Goal: Task Accomplishment & Management: Use online tool/utility

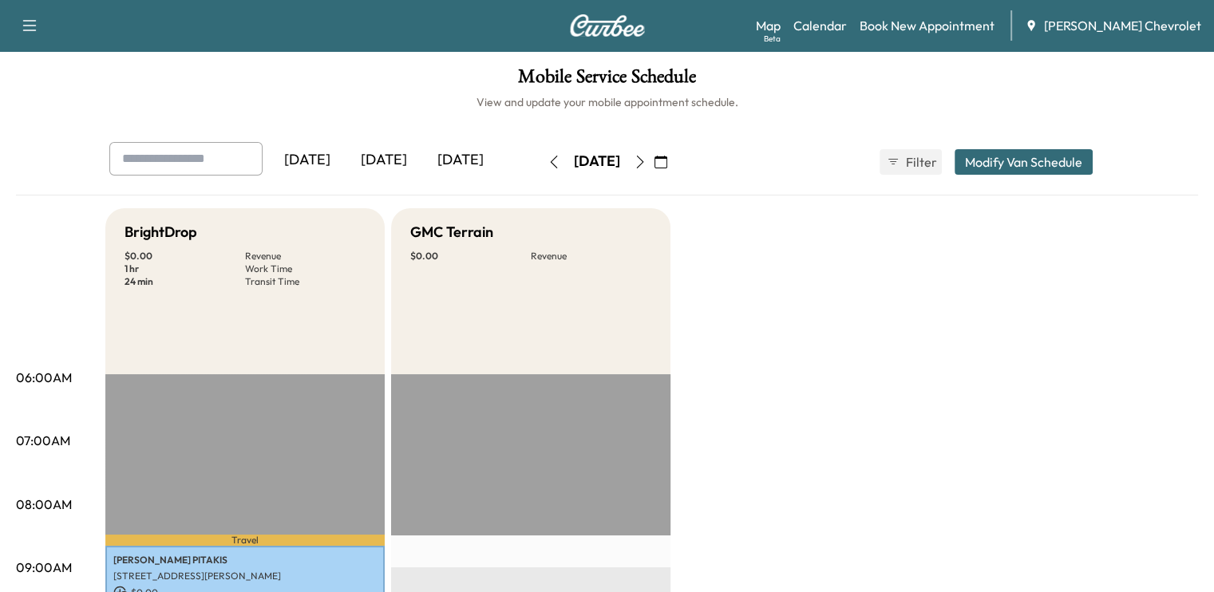
click at [646, 167] on icon "button" at bounding box center [640, 162] width 13 height 13
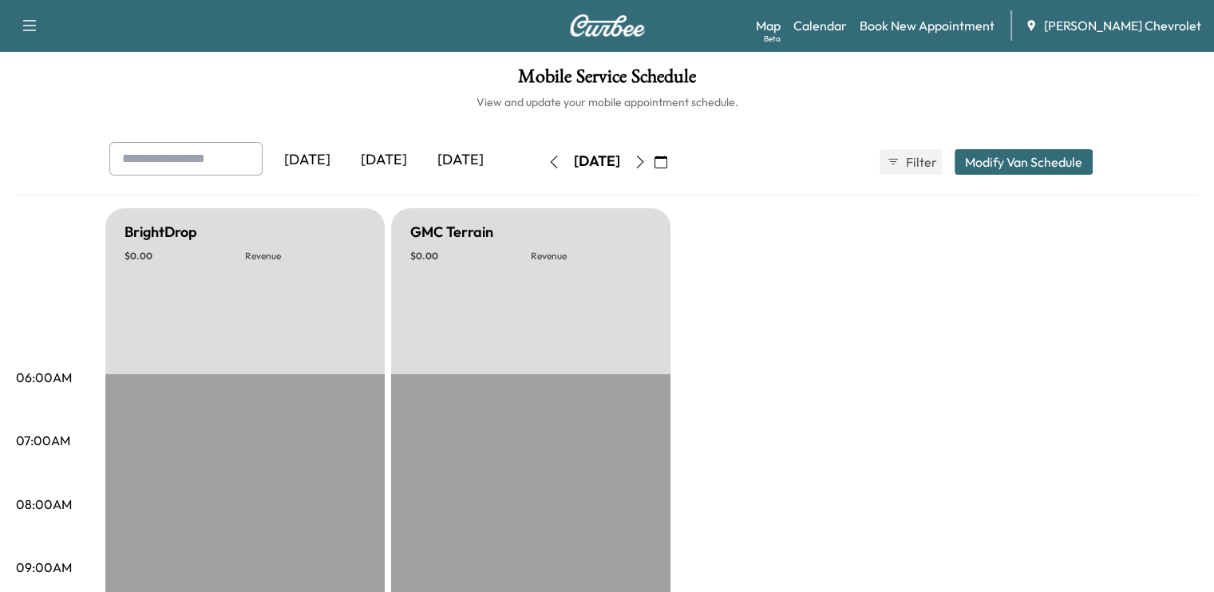
click at [646, 164] on icon "button" at bounding box center [640, 162] width 13 height 13
click at [674, 164] on button "button" at bounding box center [660, 162] width 27 height 26
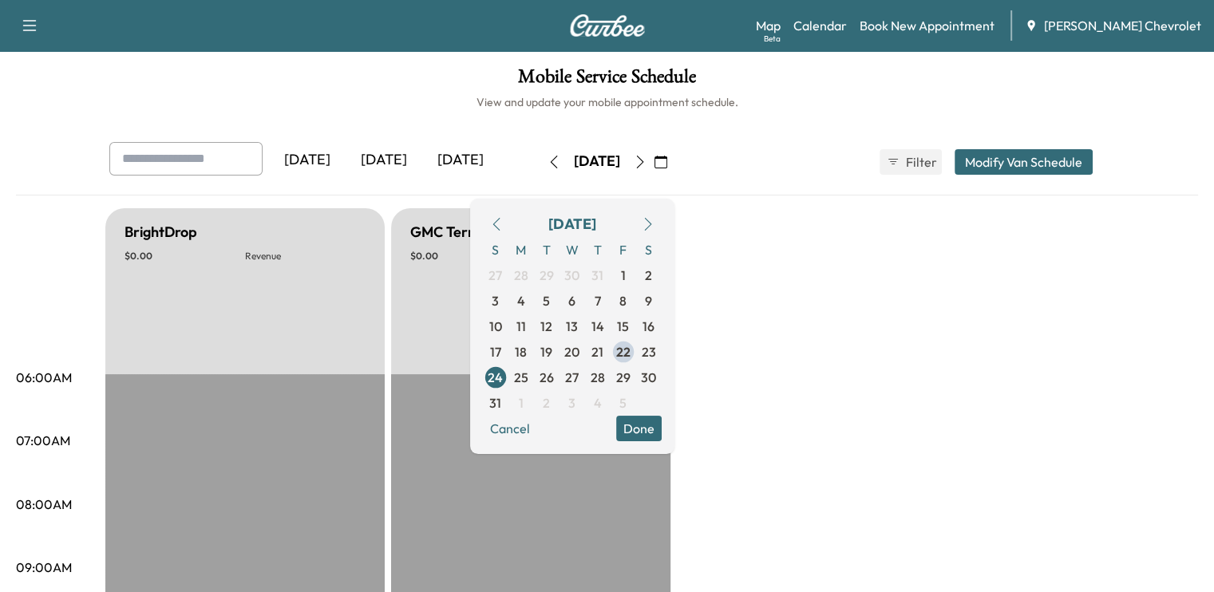
click at [646, 165] on icon "button" at bounding box center [640, 162] width 13 height 13
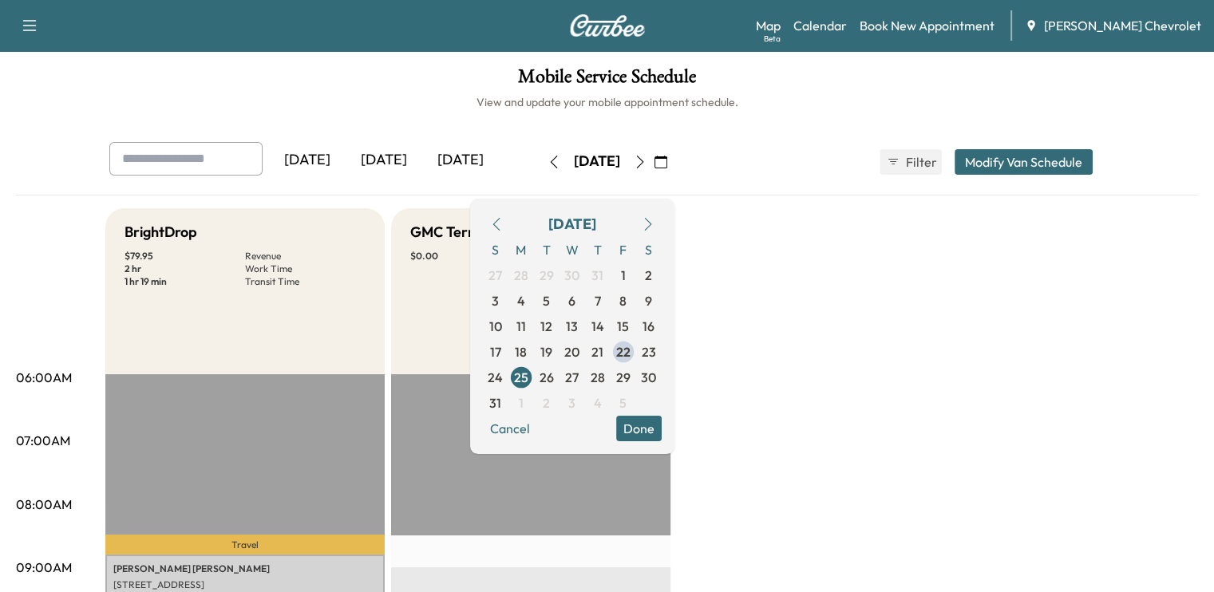
click at [303, 329] on div "BrightDrop $ 79.95 Revenue 2 hr Work Time 1 hr 19 min Transit Time" at bounding box center [244, 291] width 279 height 166
click at [537, 430] on button "Cancel" at bounding box center [510, 429] width 54 height 26
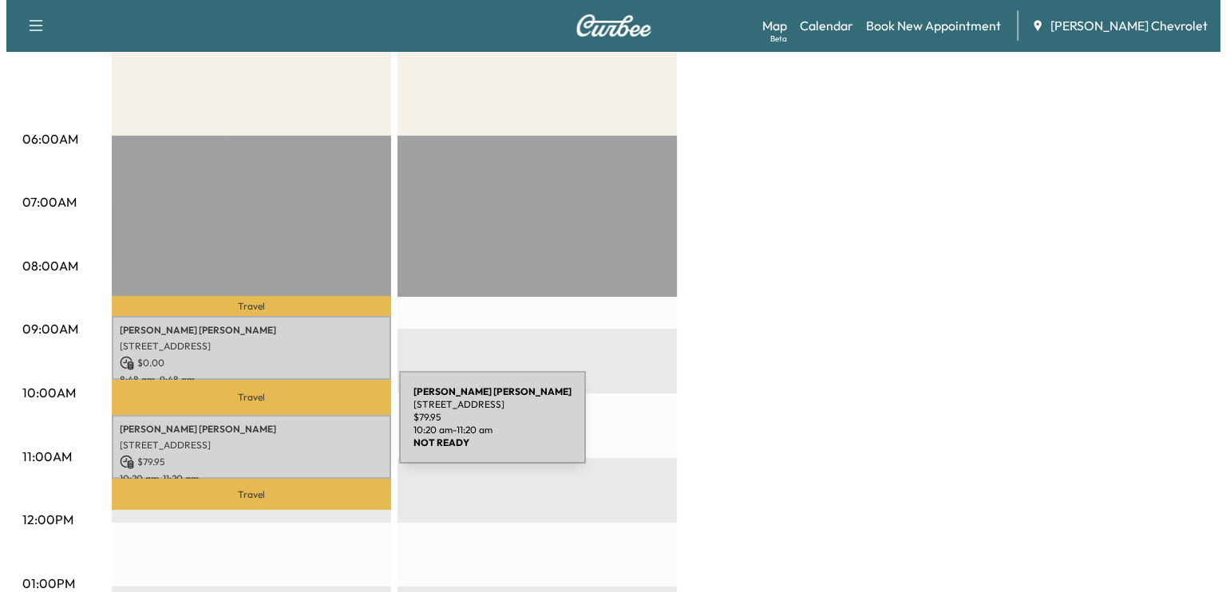
scroll to position [299, 0]
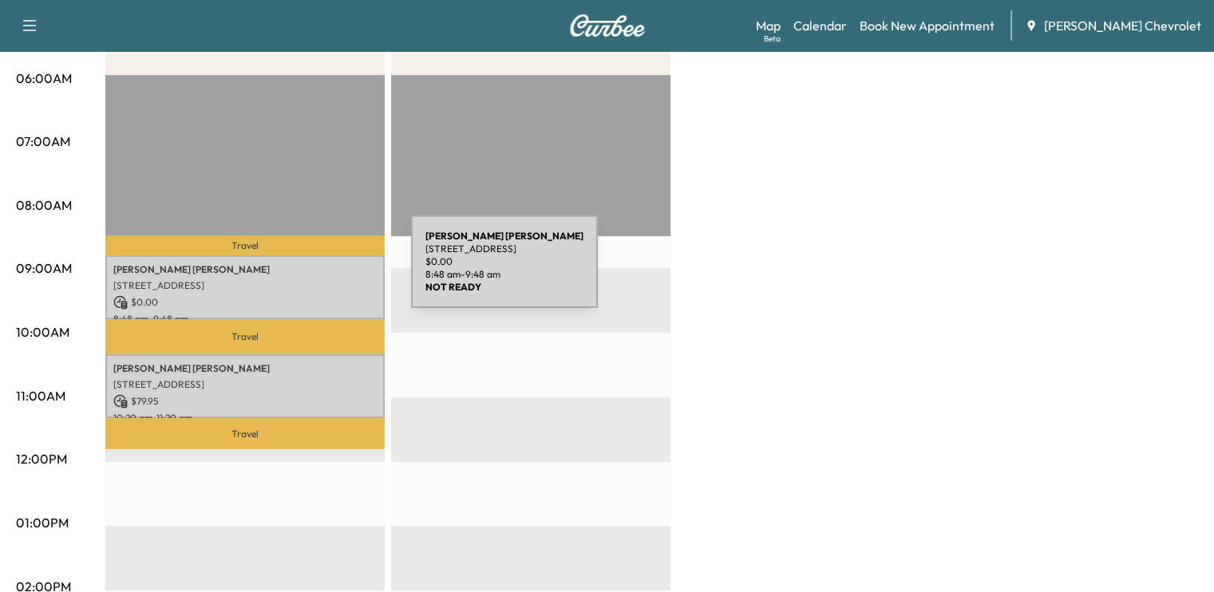
click at [291, 271] on p "[PERSON_NAME]" at bounding box center [244, 269] width 263 height 13
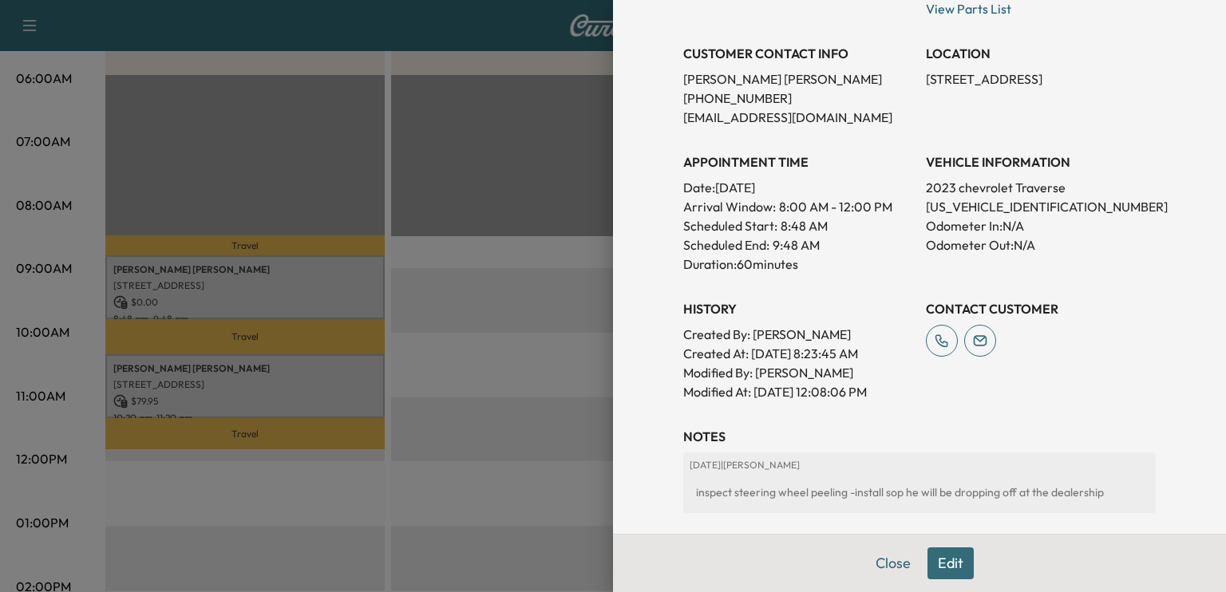
scroll to position [463, 0]
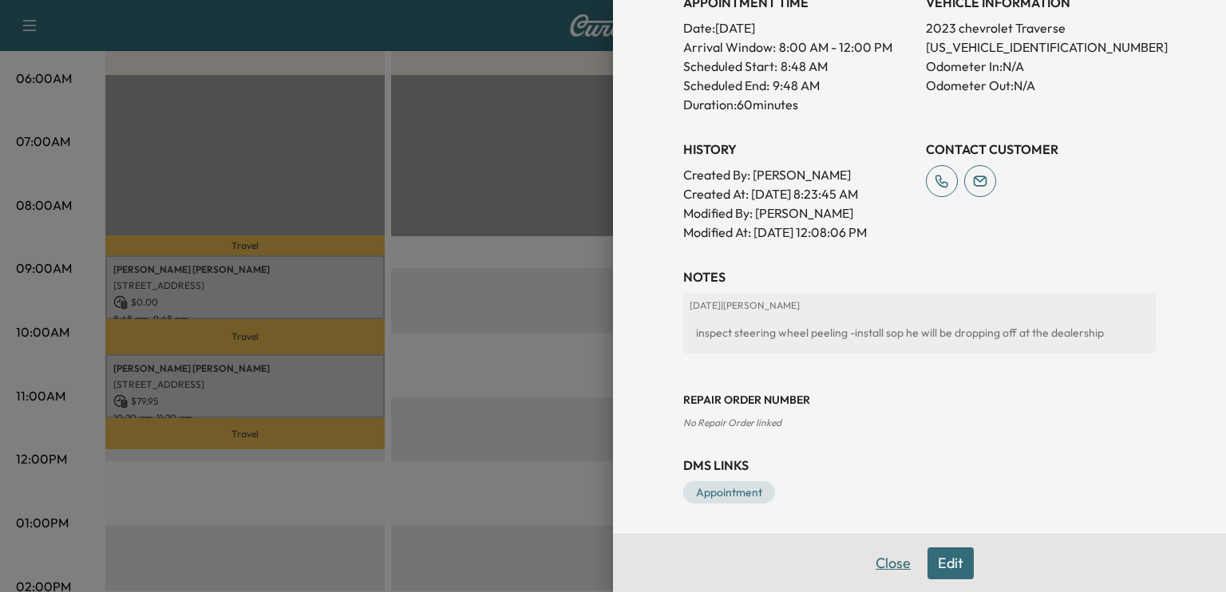
click at [865, 564] on button "Close" at bounding box center [893, 563] width 56 height 32
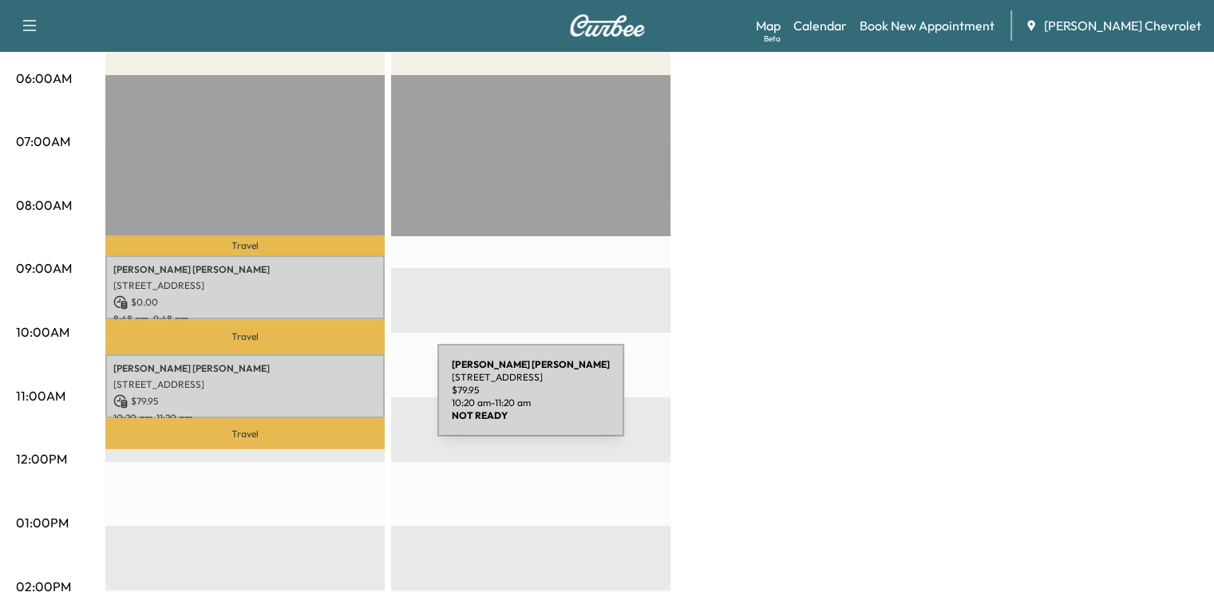
click at [318, 398] on p "$ 79.95" at bounding box center [244, 401] width 263 height 14
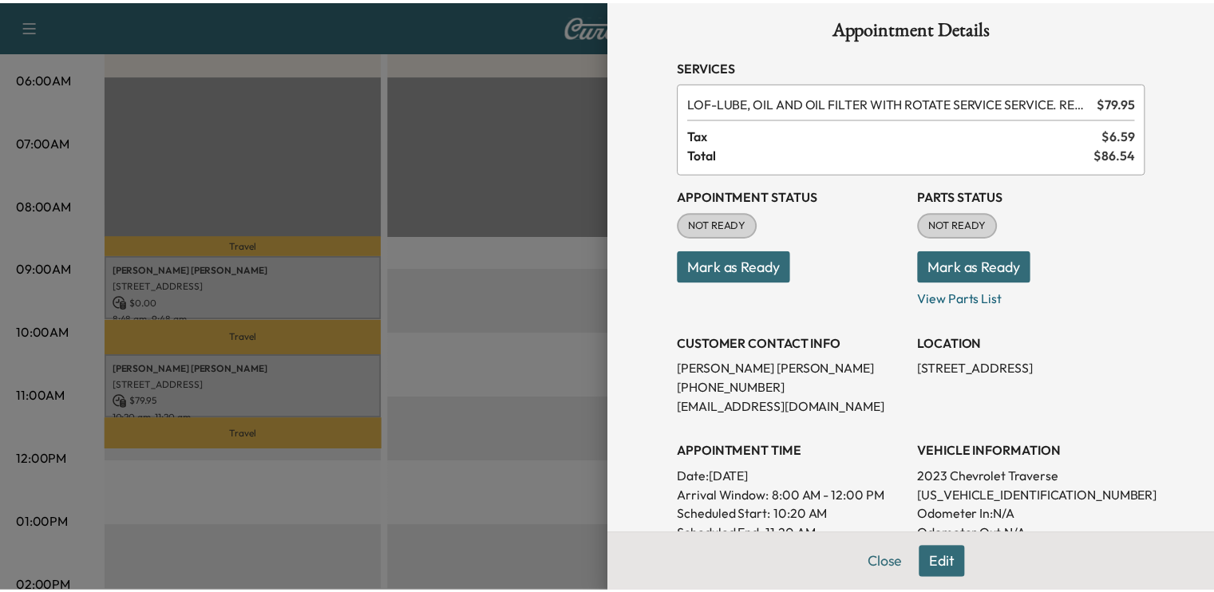
scroll to position [0, 0]
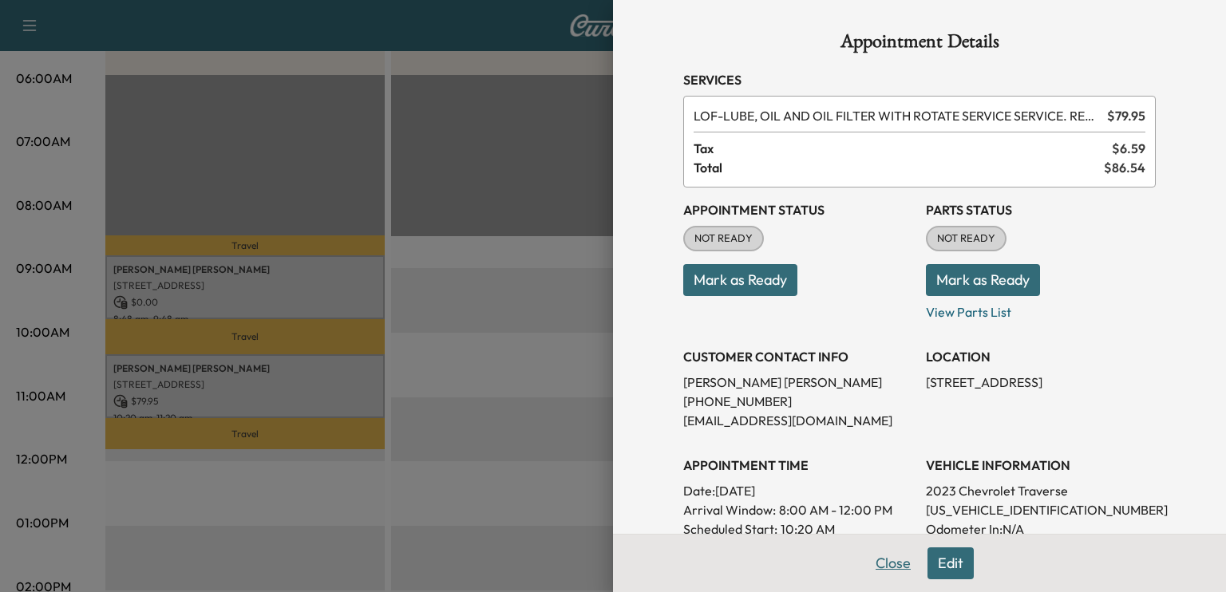
click at [884, 574] on button "Close" at bounding box center [893, 563] width 56 height 32
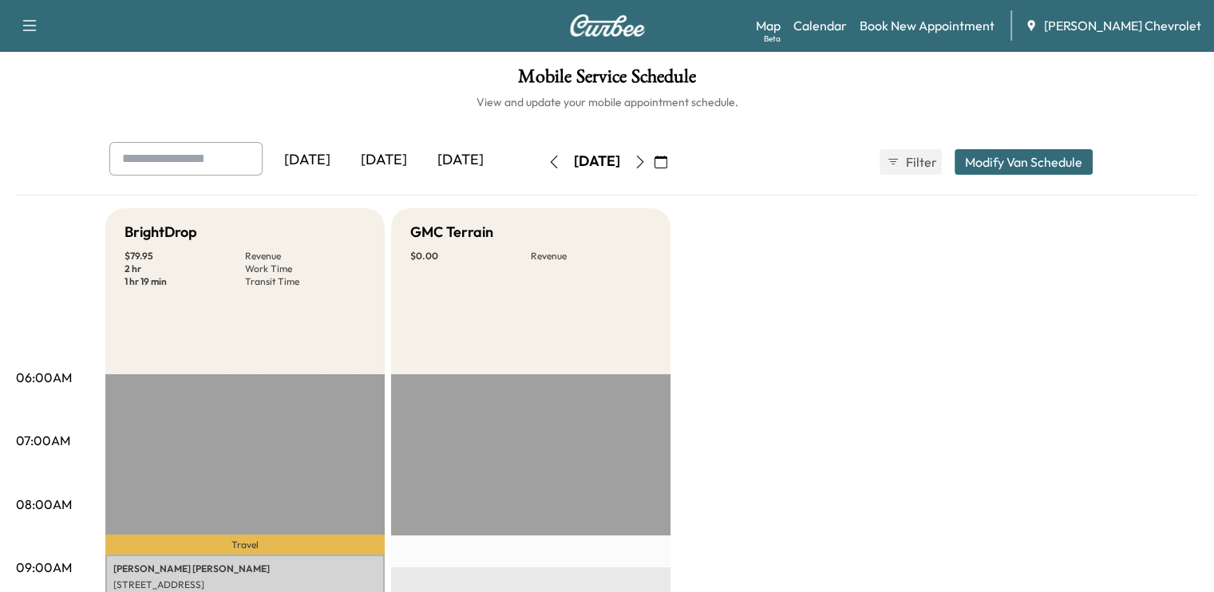
click at [653, 168] on button "button" at bounding box center [639, 162] width 27 height 26
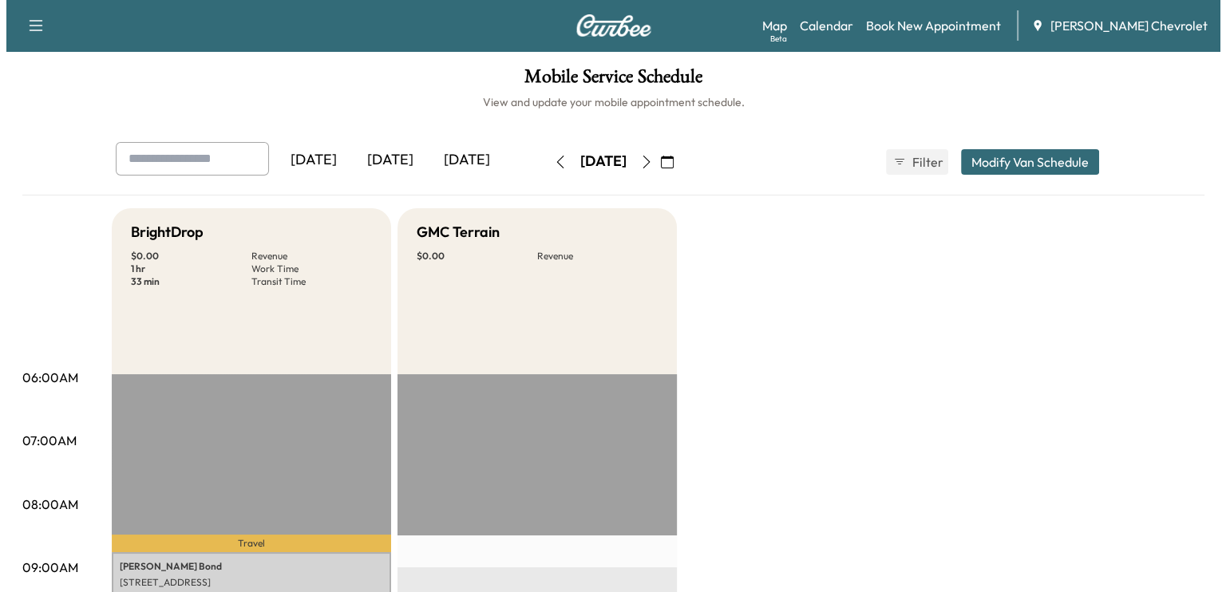
scroll to position [326, 0]
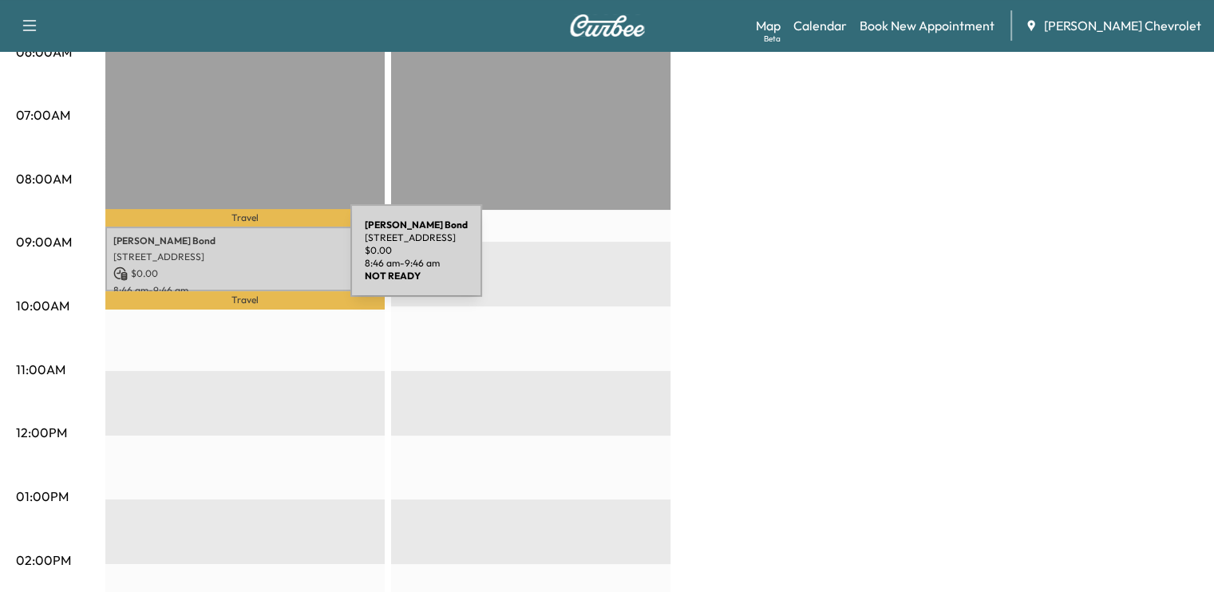
click at [231, 260] on div "[PERSON_NAME] [STREET_ADDRESS] $ 0.00 8:46 am - 9:46 am" at bounding box center [244, 259] width 279 height 65
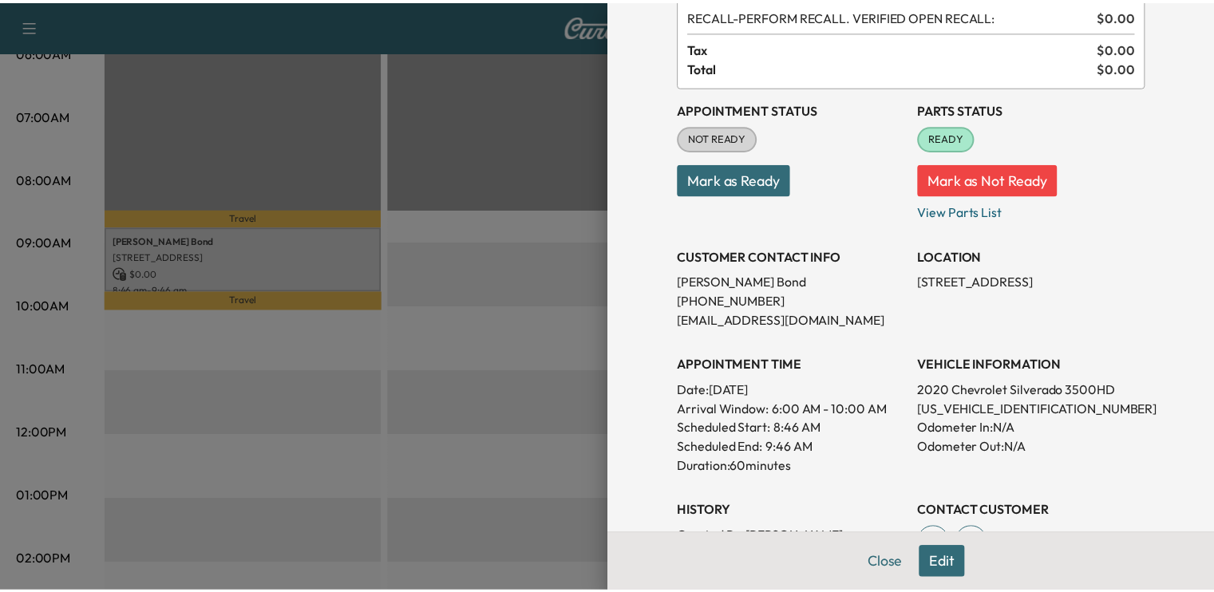
scroll to position [0, 0]
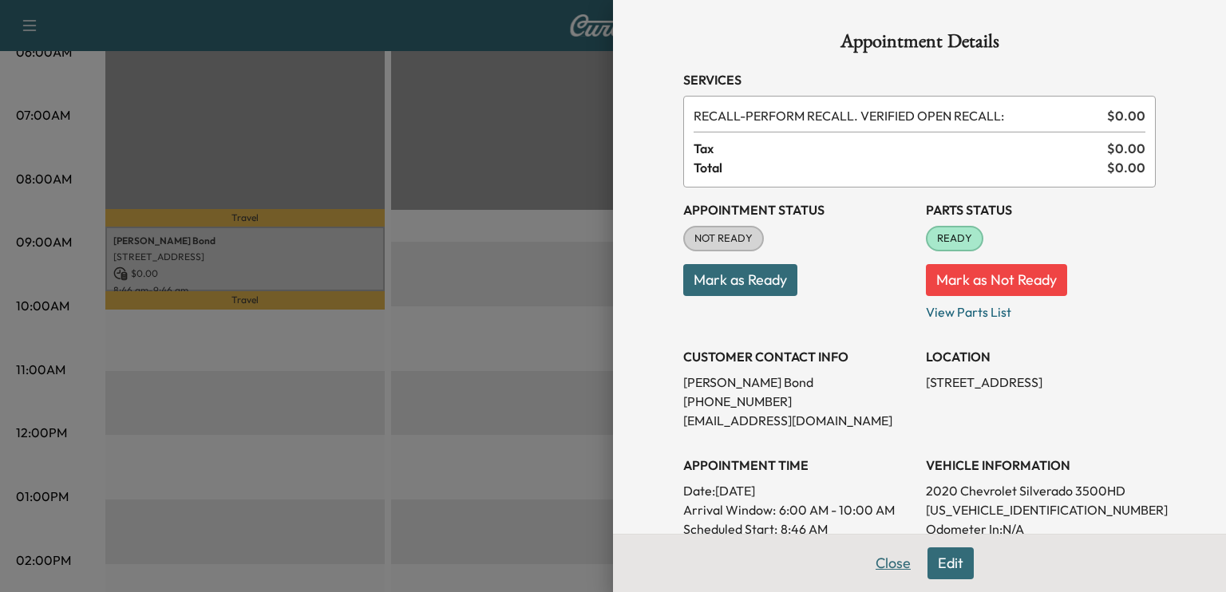
click at [884, 567] on button "Close" at bounding box center [893, 563] width 56 height 32
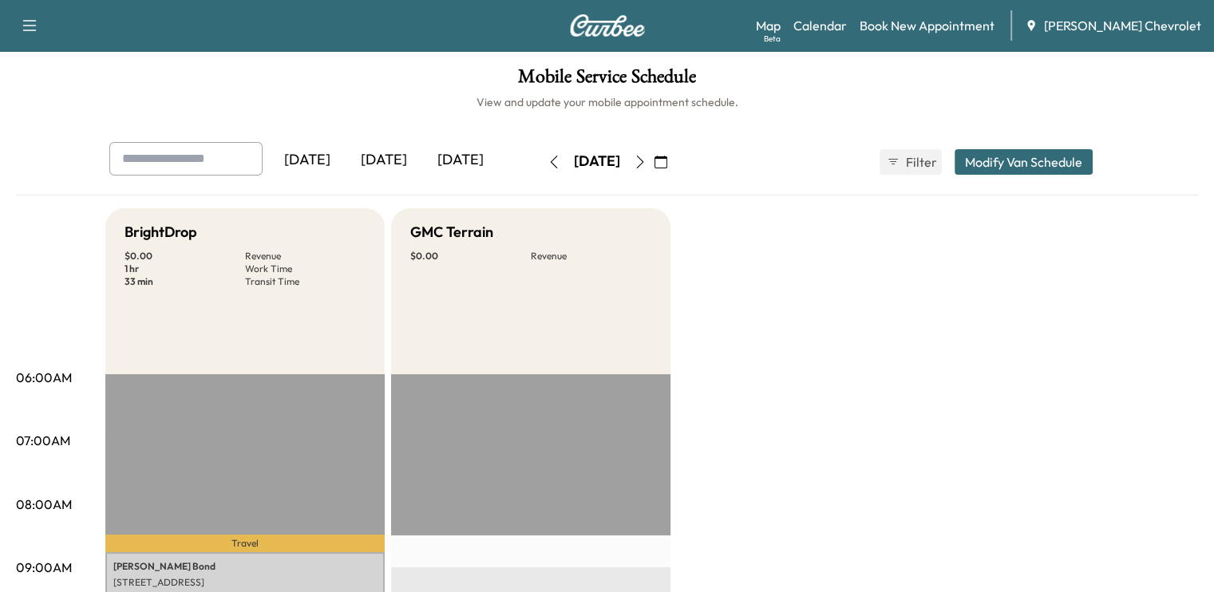
click at [547, 163] on icon "button" at bounding box center [553, 162] width 13 height 13
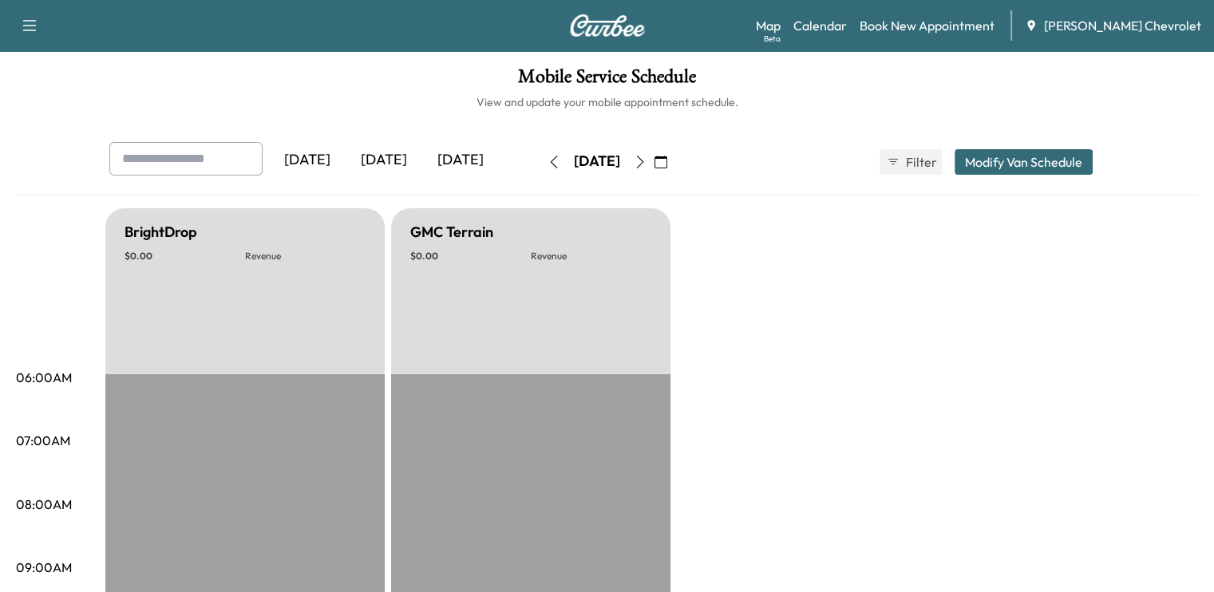
click at [547, 163] on icon "button" at bounding box center [553, 162] width 13 height 13
